Goal: Transaction & Acquisition: Book appointment/travel/reservation

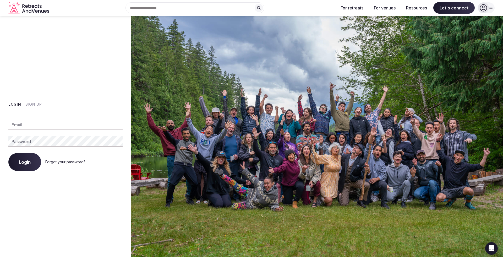
type input "**********"
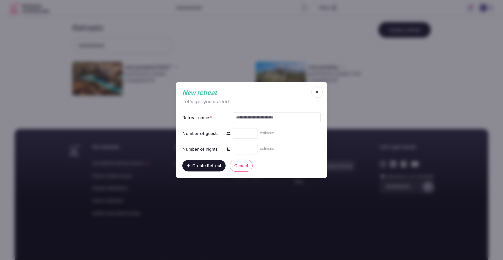
click at [318, 90] on icon "button" at bounding box center [316, 91] width 5 height 5
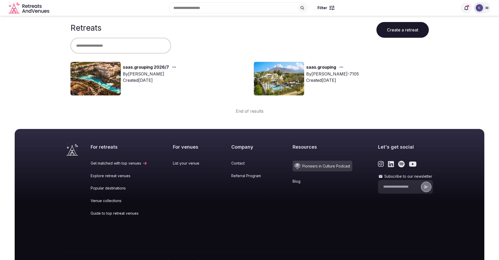
click at [158, 68] on link "saas.grouping 2026/7" at bounding box center [146, 67] width 46 height 7
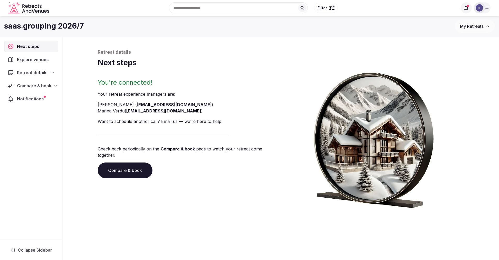
click at [29, 87] on span "Compare & book" at bounding box center [34, 85] width 34 height 6
click at [32, 95] on span "Shortlisted venues (12)" at bounding box center [34, 95] width 42 height 5
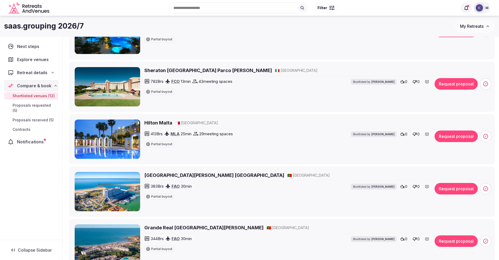
scroll to position [425, 0]
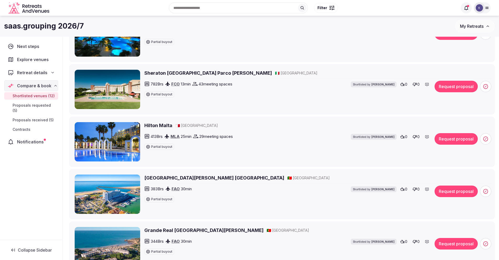
click at [93, 147] on img at bounding box center [107, 141] width 65 height 39
click at [155, 124] on h2 "Hilton Malta" at bounding box center [158, 125] width 28 height 7
click at [458, 137] on button "Request proposal" at bounding box center [455, 139] width 43 height 12
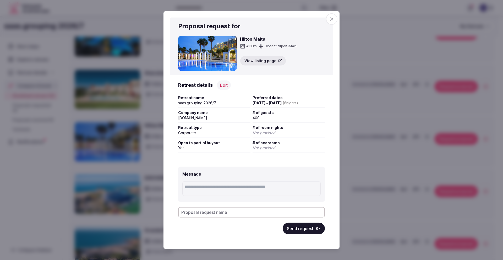
click at [203, 187] on textarea at bounding box center [251, 188] width 138 height 15
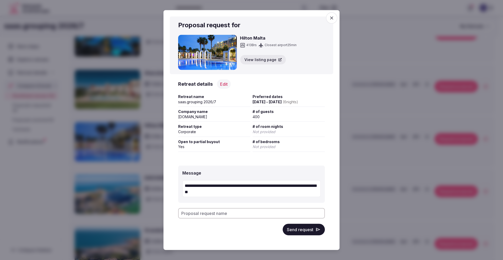
click at [206, 191] on textarea "**********" at bounding box center [251, 188] width 138 height 17
drag, startPoint x: 222, startPoint y: 193, endPoint x: 207, endPoint y: 193, distance: 14.9
click at [207, 193] on textarea "**********" at bounding box center [251, 188] width 138 height 17
click at [211, 192] on textarea "**********" at bounding box center [251, 188] width 138 height 17
click at [217, 192] on textarea "**********" at bounding box center [251, 188] width 138 height 17
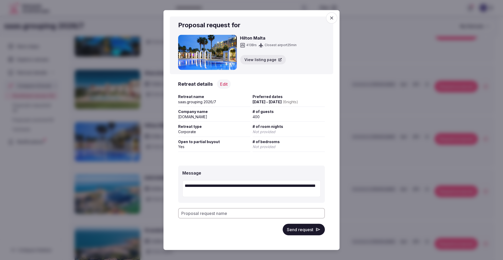
type textarea "**********"
click at [266, 215] on input "Proposal request name" at bounding box center [251, 213] width 147 height 10
type input "**********"
click at [302, 230] on button "Send request" at bounding box center [304, 229] width 42 height 12
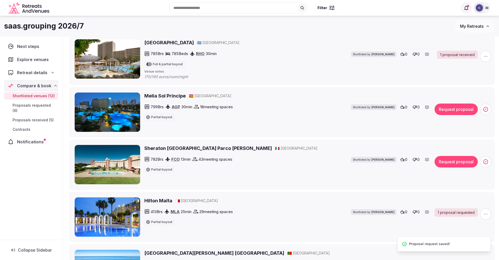
scroll to position [348, 0]
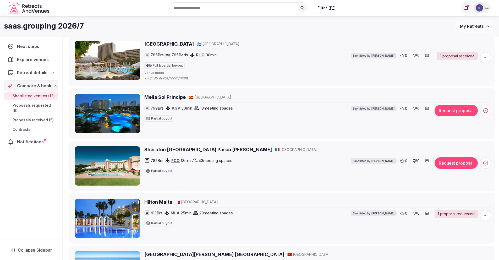
click at [164, 98] on h2 "Melia Sol Principe" at bounding box center [164, 97] width 41 height 7
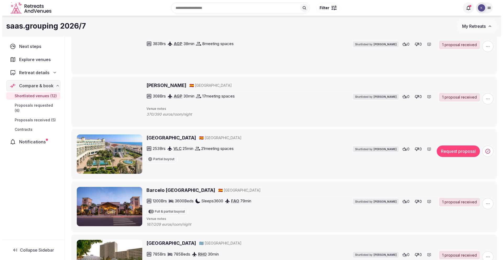
scroll to position [148, 0]
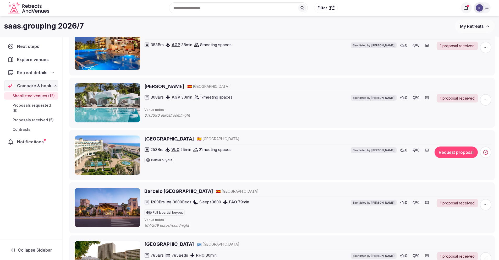
click at [179, 139] on h2 "Las Arenas Balneario Resort" at bounding box center [168, 138] width 49 height 7
click at [456, 156] on button "Request proposal" at bounding box center [455, 152] width 43 height 12
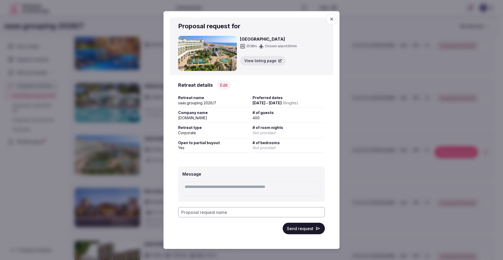
click at [205, 188] on textarea at bounding box center [251, 188] width 138 height 15
paste textarea "**********"
type textarea "**********"
drag, startPoint x: 235, startPoint y: 188, endPoint x: 178, endPoint y: 186, distance: 57.1
click at [178, 186] on div "**********" at bounding box center [251, 183] width 147 height 35
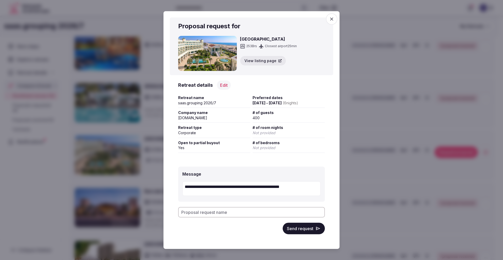
type textarea "**********"
click at [302, 229] on button "Send request" at bounding box center [304, 228] width 42 height 12
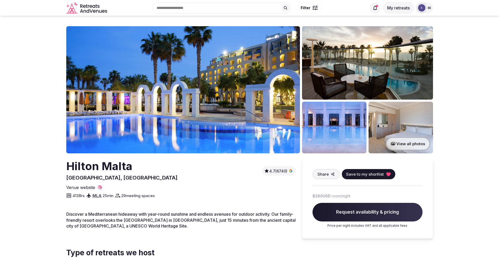
click at [402, 142] on button "View all photos" at bounding box center [408, 144] width 45 height 14
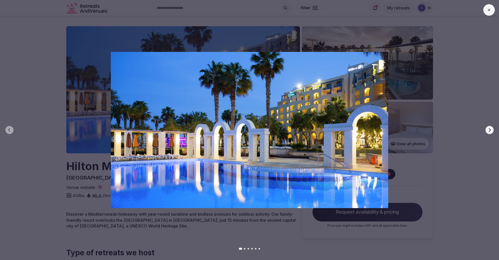
click at [488, 132] on icon "button" at bounding box center [489, 130] width 4 height 4
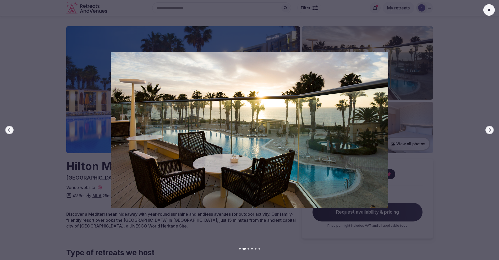
click at [488, 132] on icon "button" at bounding box center [489, 130] width 4 height 4
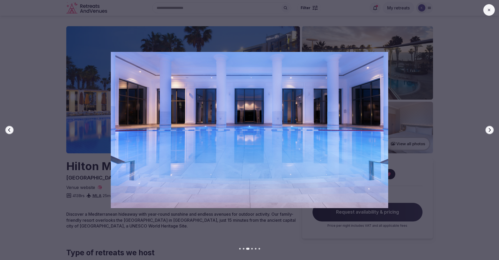
click at [488, 132] on icon "button" at bounding box center [489, 130] width 4 height 4
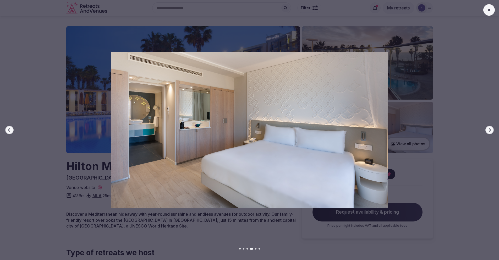
click at [488, 132] on icon "button" at bounding box center [489, 130] width 4 height 4
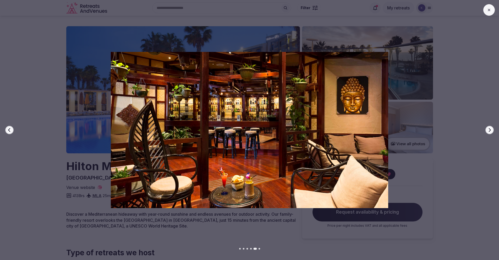
click at [488, 132] on icon "button" at bounding box center [489, 130] width 4 height 4
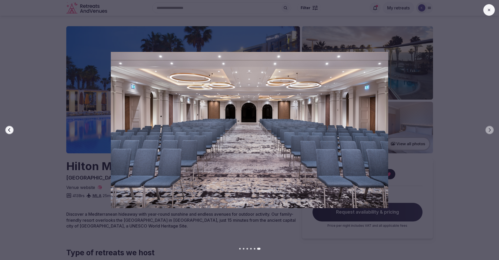
click at [487, 9] on icon at bounding box center [489, 10] width 4 height 4
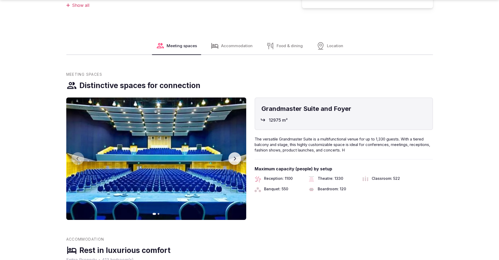
scroll to position [324, 0]
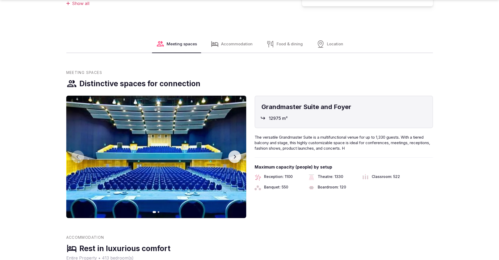
click at [236, 157] on icon "button" at bounding box center [235, 157] width 4 height 4
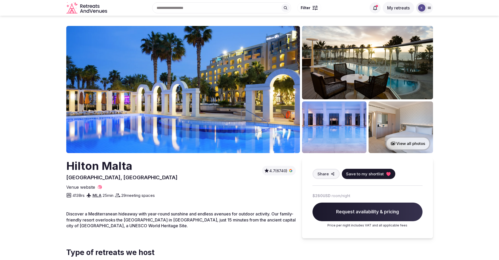
scroll to position [0, 0]
click at [123, 167] on h2 "Hilton Malta" at bounding box center [121, 165] width 111 height 15
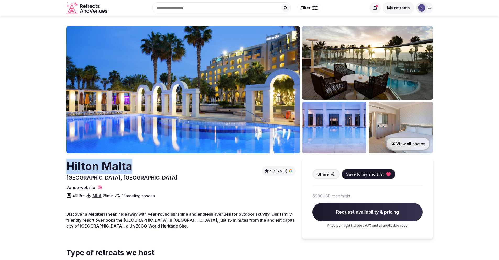
drag, startPoint x: 131, startPoint y: 169, endPoint x: 69, endPoint y: 169, distance: 62.6
click at [69, 169] on div "Hilton Malta [GEOGRAPHIC_DATA], [GEOGRAPHIC_DATA] 4.7 (6740)" at bounding box center [180, 169] width 229 height 23
copy h2 "Hilton Malta"
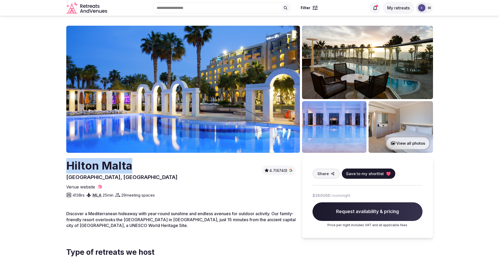
scroll to position [1, 0]
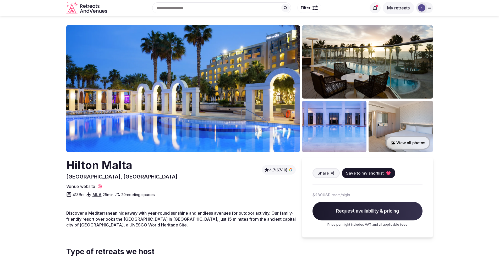
click at [376, 211] on span "Request availability & pricing" at bounding box center [367, 211] width 110 height 19
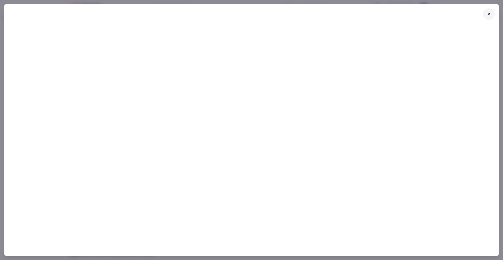
click at [490, 14] on icon at bounding box center [489, 14] width 4 height 4
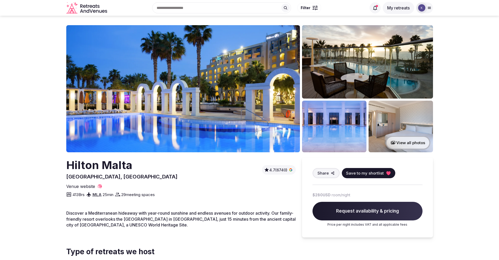
scroll to position [0, 0]
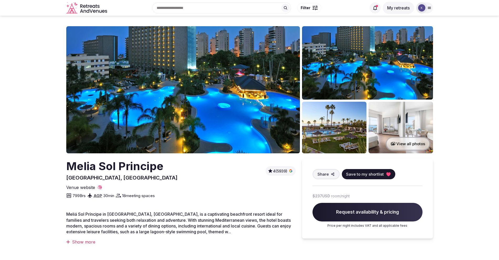
click at [408, 142] on button "View all photos" at bounding box center [408, 144] width 45 height 14
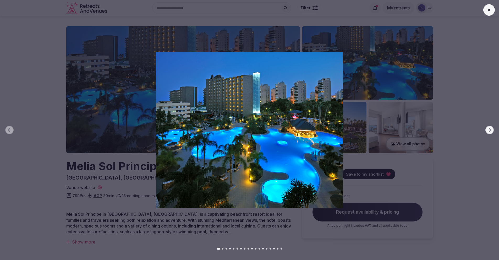
click at [487, 131] on icon "button" at bounding box center [489, 130] width 4 height 4
click at [489, 130] on icon "button" at bounding box center [489, 130] width 4 height 4
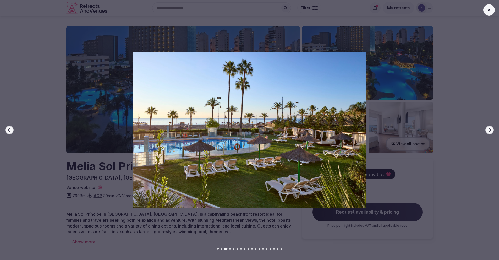
click at [489, 130] on icon "button" at bounding box center [489, 130] width 4 height 4
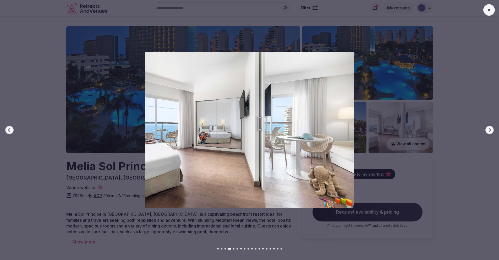
click at [489, 130] on icon "button" at bounding box center [489, 130] width 4 height 4
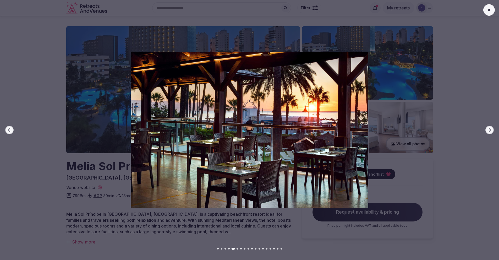
click at [489, 130] on icon "button" at bounding box center [489, 130] width 4 height 4
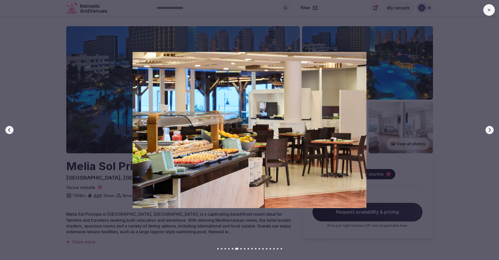
click at [489, 130] on icon "button" at bounding box center [489, 130] width 4 height 4
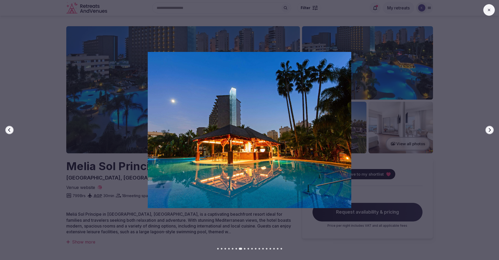
click at [489, 130] on icon "button" at bounding box center [489, 130] width 4 height 4
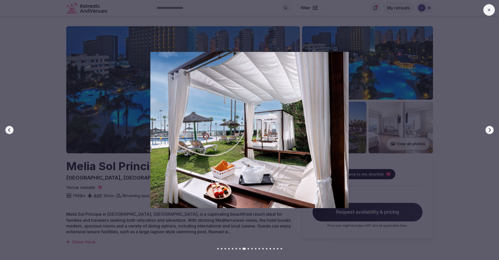
click at [489, 130] on icon "button" at bounding box center [489, 130] width 4 height 4
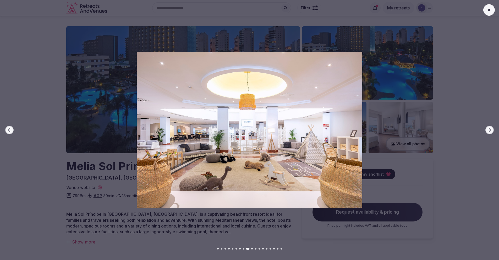
click at [489, 130] on icon "button" at bounding box center [489, 130] width 4 height 4
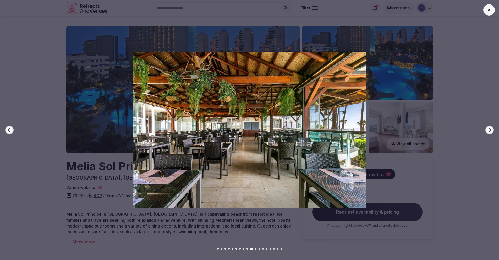
click at [489, 130] on icon "button" at bounding box center [489, 130] width 4 height 4
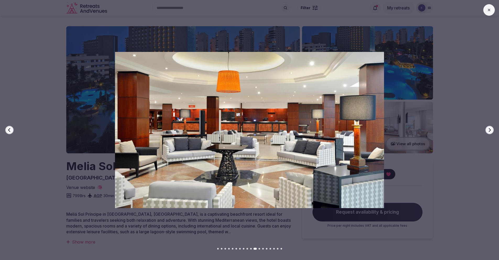
click at [489, 130] on icon "button" at bounding box center [489, 130] width 4 height 4
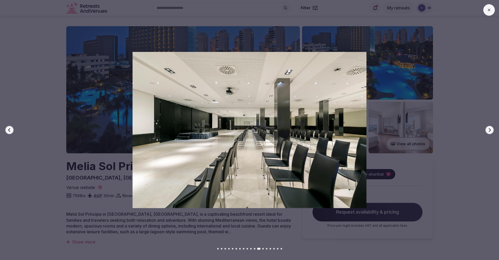
click at [489, 130] on icon "button" at bounding box center [489, 130] width 4 height 4
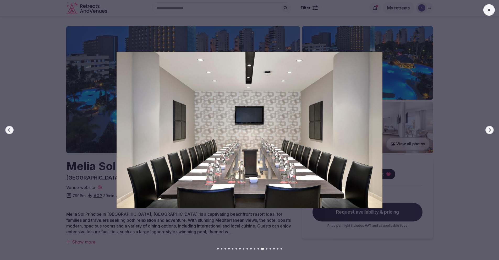
click at [489, 130] on icon "button" at bounding box center [489, 130] width 4 height 4
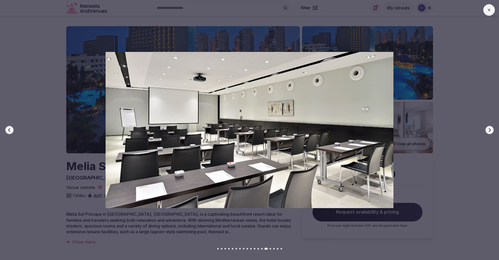
click at [489, 130] on icon "button" at bounding box center [489, 130] width 4 height 4
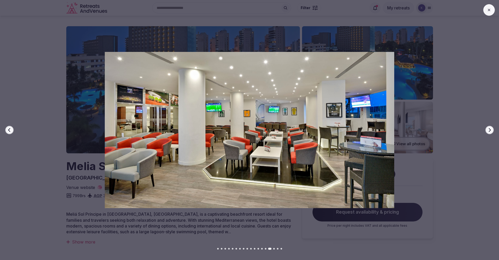
click at [489, 130] on icon "button" at bounding box center [489, 130] width 4 height 4
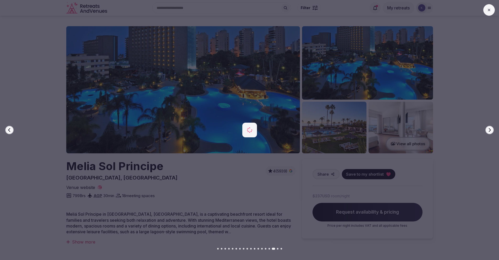
click at [489, 130] on icon "button" at bounding box center [489, 130] width 4 height 4
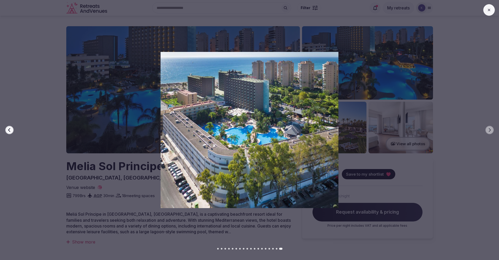
click at [491, 10] on icon at bounding box center [489, 10] width 4 height 4
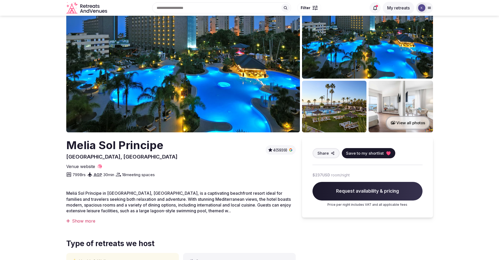
scroll to position [220, 0]
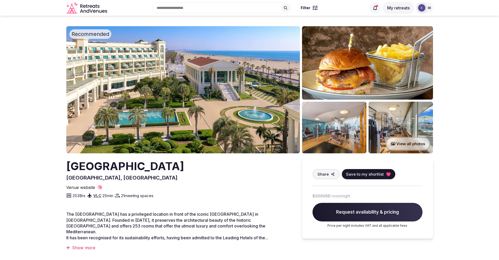
click at [407, 145] on button "View all photos" at bounding box center [408, 144] width 45 height 14
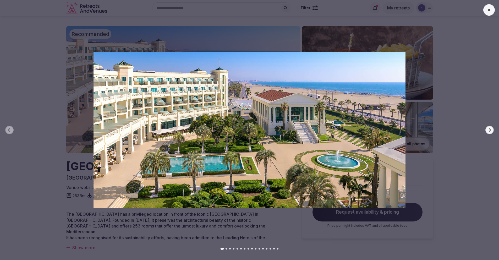
click at [493, 129] on button "Next slide" at bounding box center [489, 130] width 8 height 8
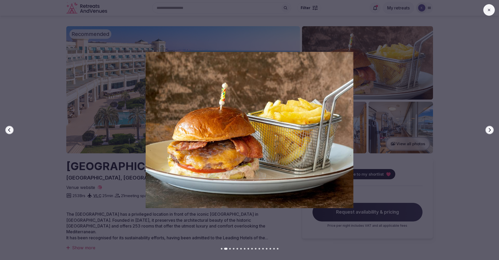
click at [492, 130] on button "Next slide" at bounding box center [489, 130] width 8 height 8
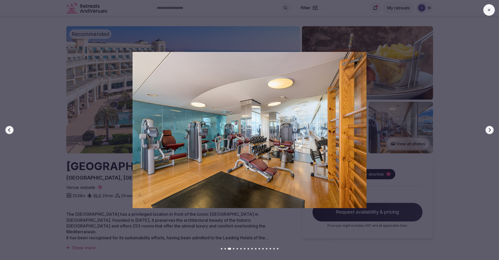
click at [492, 130] on button "Next slide" at bounding box center [489, 130] width 8 height 8
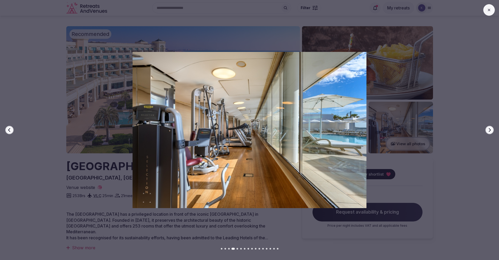
click at [492, 130] on button "Next slide" at bounding box center [489, 130] width 8 height 8
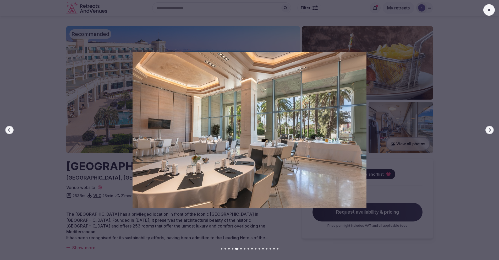
click at [492, 130] on button "Next slide" at bounding box center [489, 130] width 8 height 8
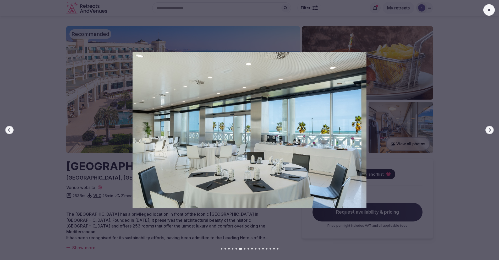
click at [492, 130] on button "Next slide" at bounding box center [489, 130] width 8 height 8
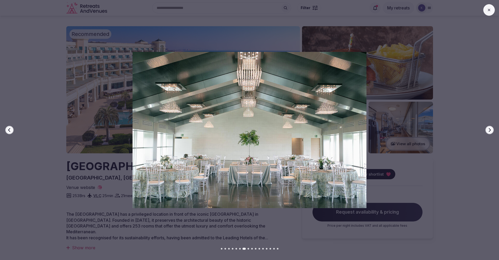
click at [492, 130] on button "Next slide" at bounding box center [489, 130] width 8 height 8
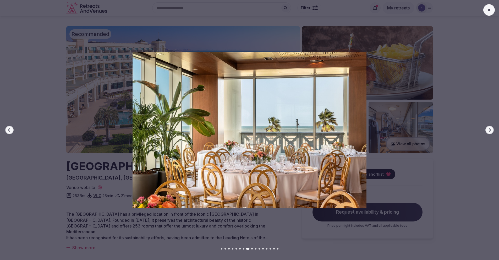
click at [492, 130] on button "Next slide" at bounding box center [489, 130] width 8 height 8
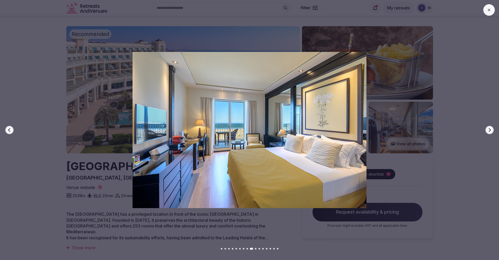
click at [492, 130] on button "Next slide" at bounding box center [489, 130] width 8 height 8
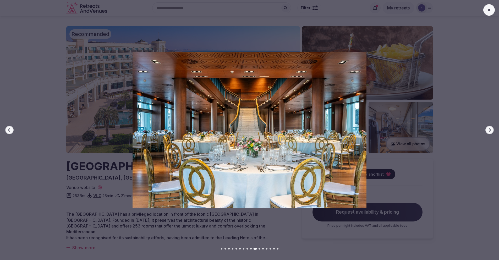
click at [492, 130] on button "Next slide" at bounding box center [489, 130] width 8 height 8
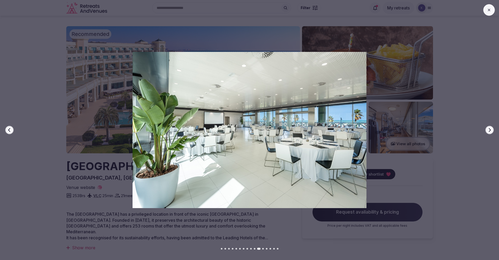
click at [492, 130] on button "Next slide" at bounding box center [489, 130] width 8 height 8
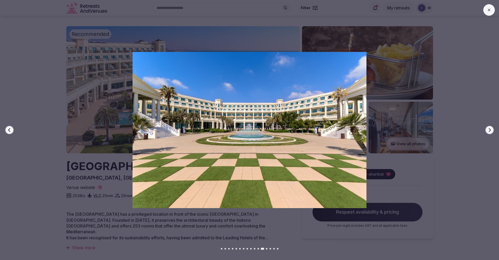
click at [492, 130] on button "Next slide" at bounding box center [489, 130] width 8 height 8
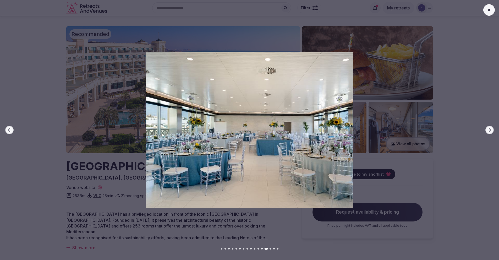
click at [492, 130] on button "Next slide" at bounding box center [489, 130] width 8 height 8
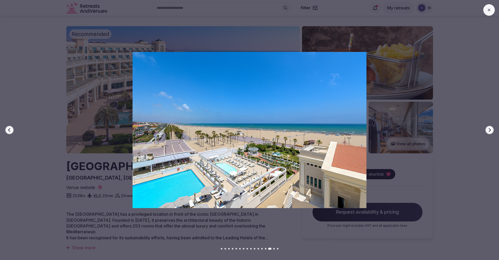
click at [492, 130] on button "Next slide" at bounding box center [489, 130] width 8 height 8
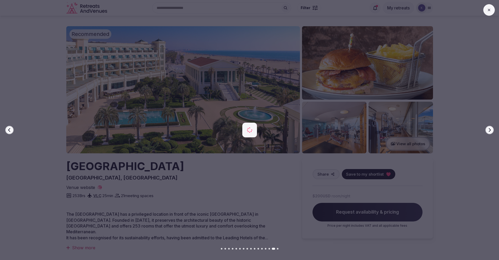
click at [492, 130] on button "Next slide" at bounding box center [489, 130] width 8 height 8
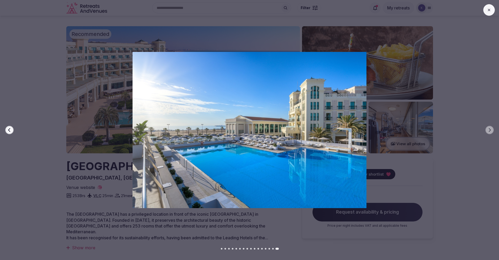
click at [489, 10] on icon at bounding box center [489, 10] width 2 height 2
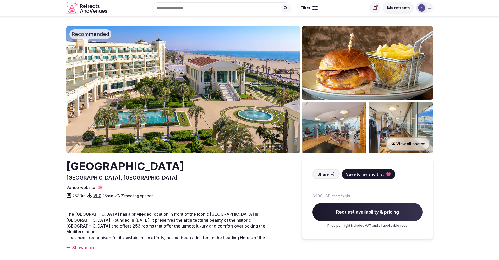
drag, startPoint x: 223, startPoint y: 165, endPoint x: 64, endPoint y: 171, distance: 159.9
copy h2 "Las Arenas Balneario Resort"
